Goal: Transaction & Acquisition: Download file/media

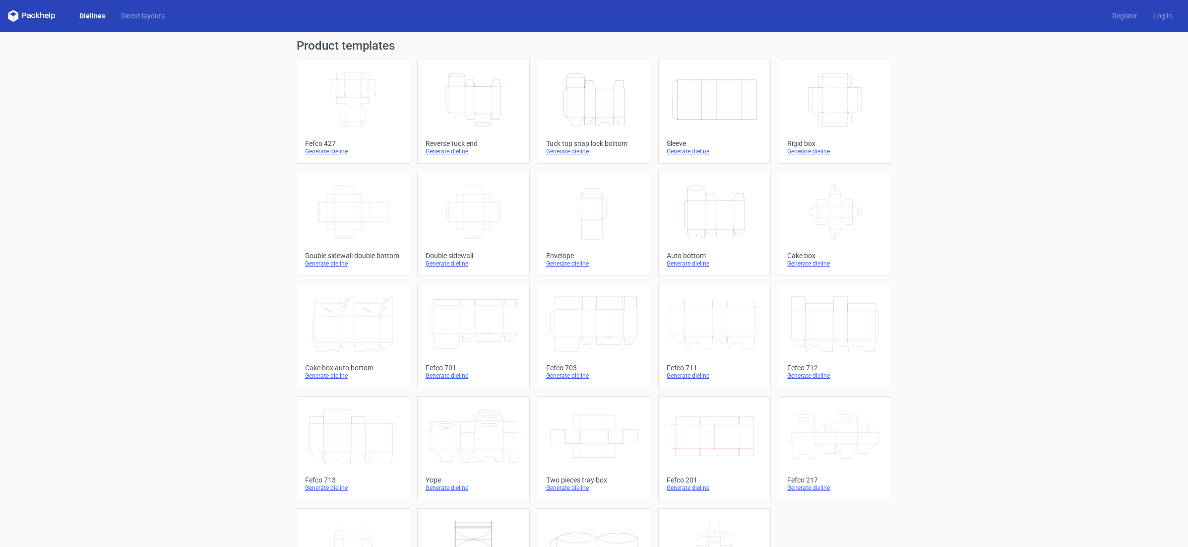
click at [496, 117] on icon "Height Depth Width" at bounding box center [474, 100] width 88 height 56
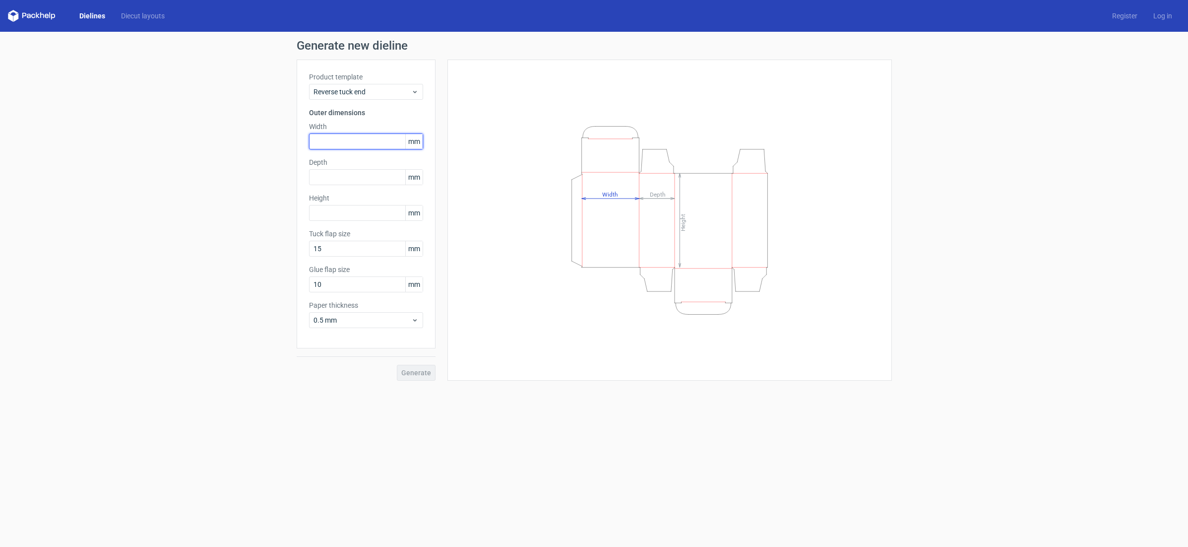
click at [340, 140] on input "text" at bounding box center [366, 141] width 114 height 16
type input "48"
type input "195"
drag, startPoint x: 324, startPoint y: 285, endPoint x: 317, endPoint y: 287, distance: 7.1
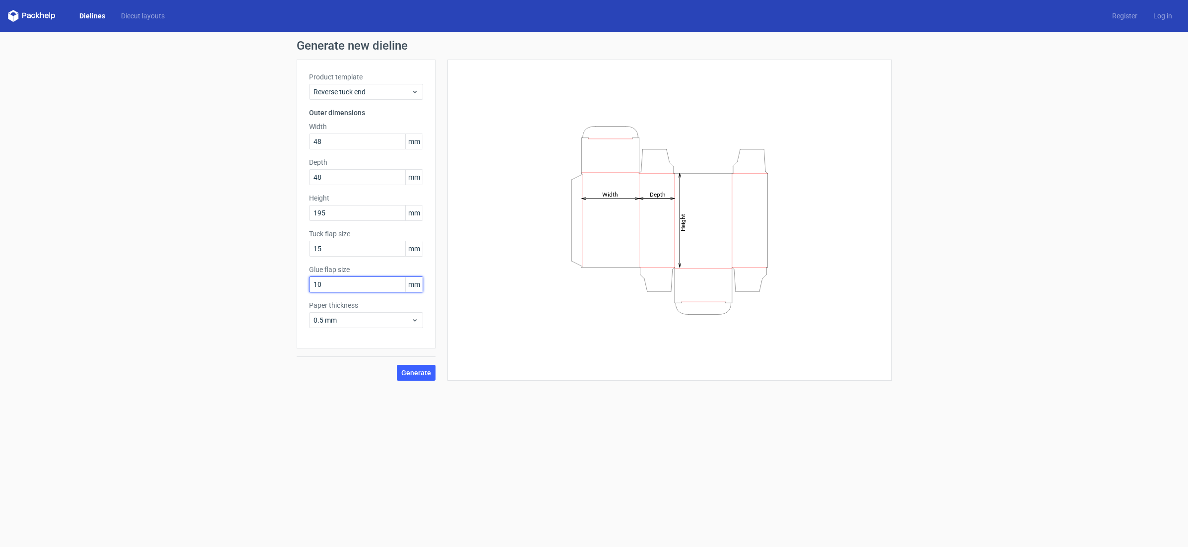
click at [317, 287] on input "10" at bounding box center [366, 284] width 114 height 16
type input "15"
click at [413, 376] on span "Generate" at bounding box center [416, 372] width 30 height 7
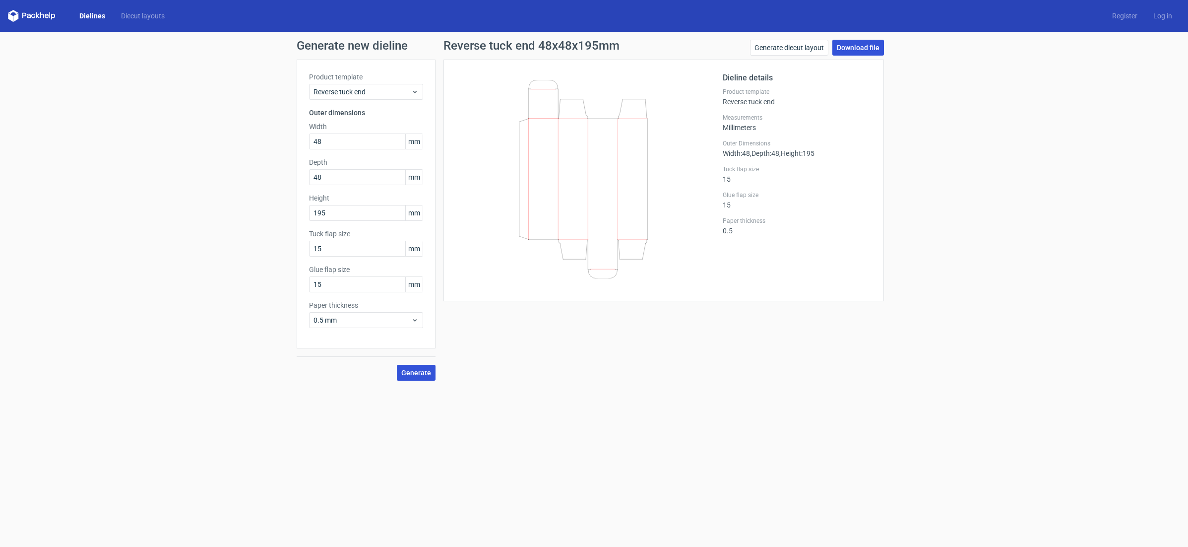
click at [860, 45] on link "Download file" at bounding box center [859, 48] width 52 height 16
click at [318, 145] on input "48" at bounding box center [366, 141] width 114 height 16
type input "49"
click at [318, 179] on input "48" at bounding box center [366, 177] width 114 height 16
type input "49"
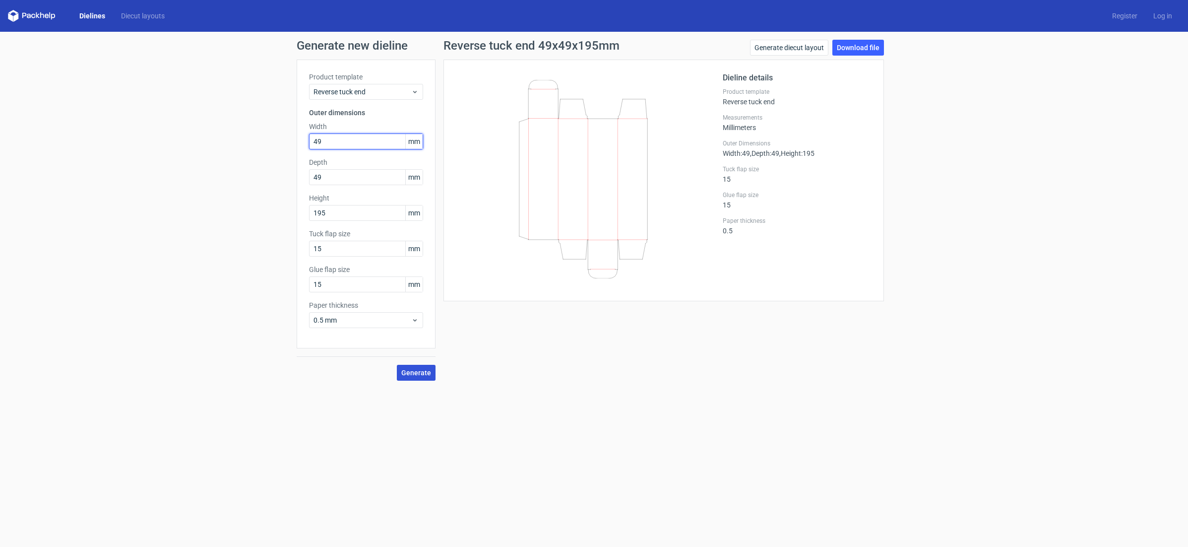
click at [354, 142] on input "49" at bounding box center [366, 141] width 114 height 16
click at [414, 374] on span "Generate" at bounding box center [416, 372] width 30 height 7
click at [849, 50] on link "Download file" at bounding box center [859, 48] width 52 height 16
